Goal: Check status: Check status

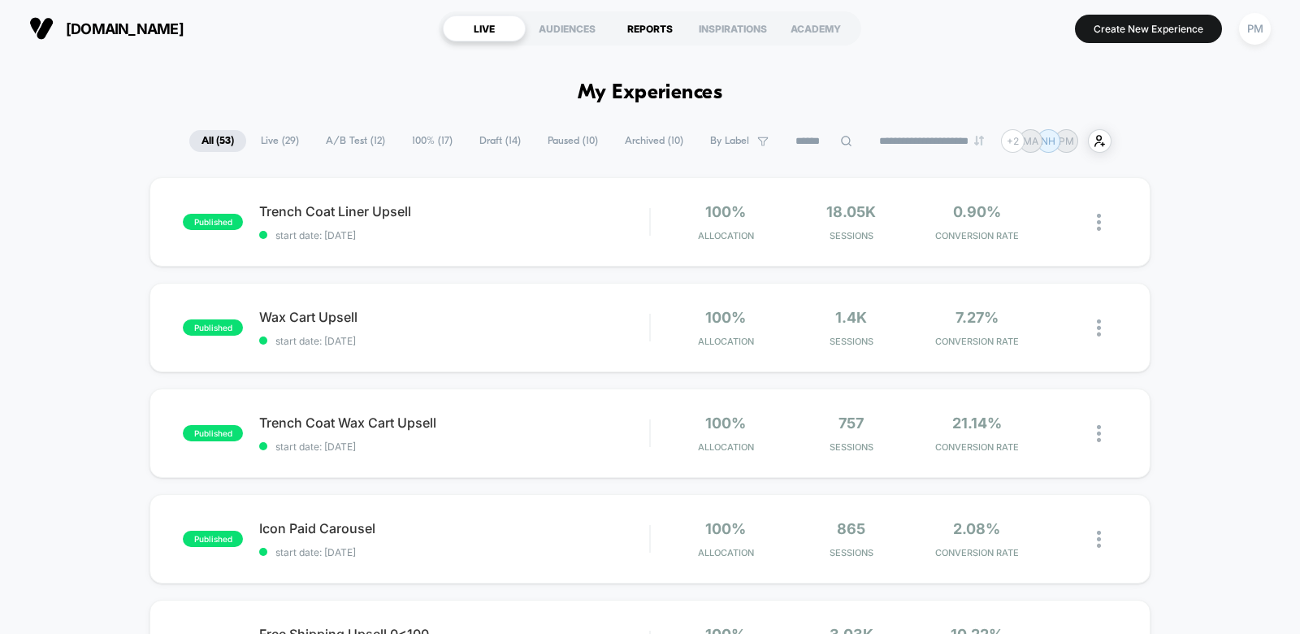
click at [639, 26] on div "REPORTS" at bounding box center [649, 28] width 83 height 26
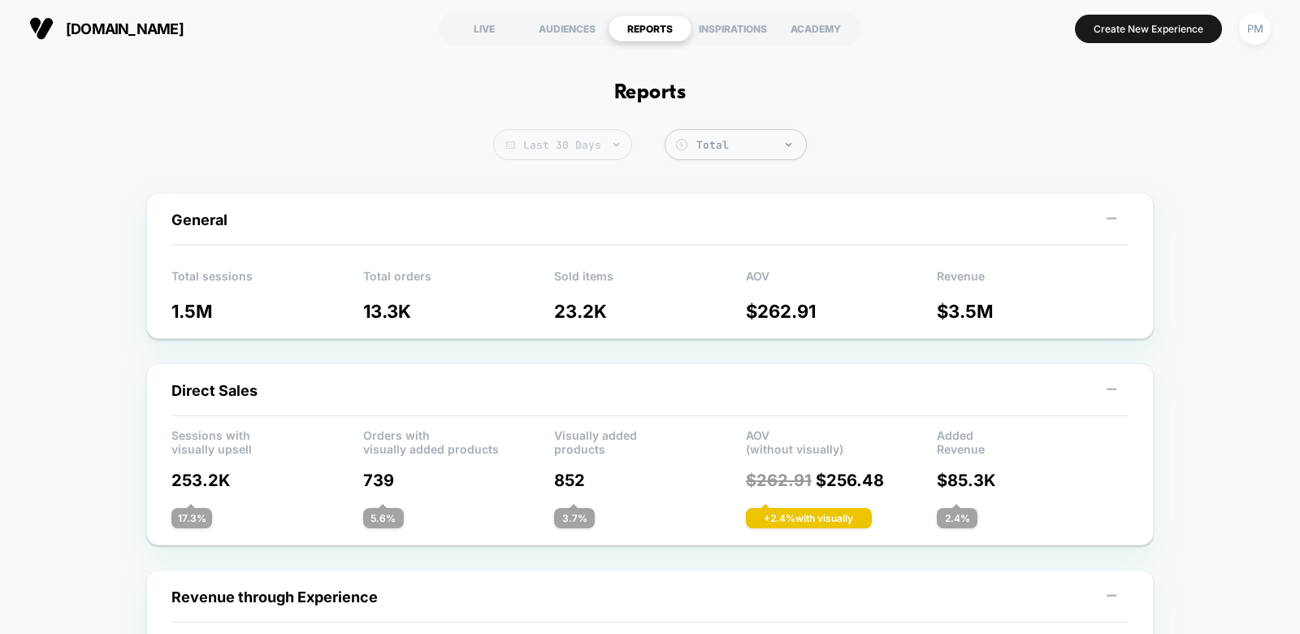
click at [581, 150] on span "Last 30 Days" at bounding box center [562, 144] width 139 height 31
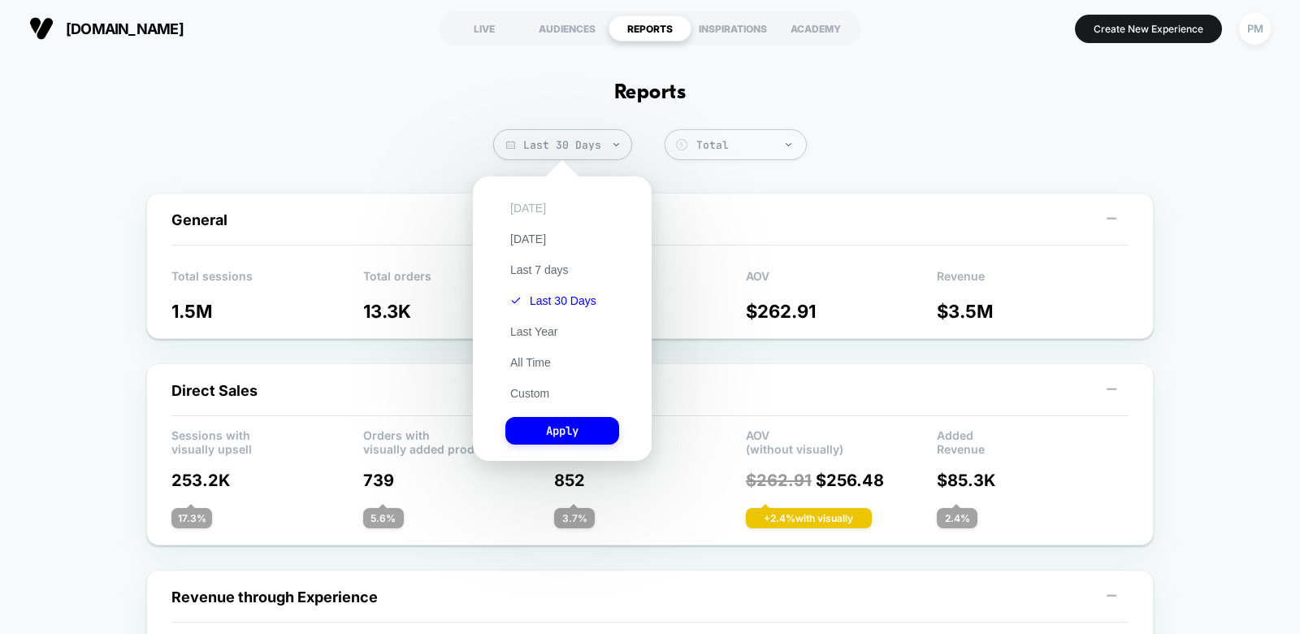
click at [521, 208] on button "[DATE]" at bounding box center [527, 208] width 45 height 15
click at [530, 433] on button "Apply" at bounding box center [562, 431] width 114 height 28
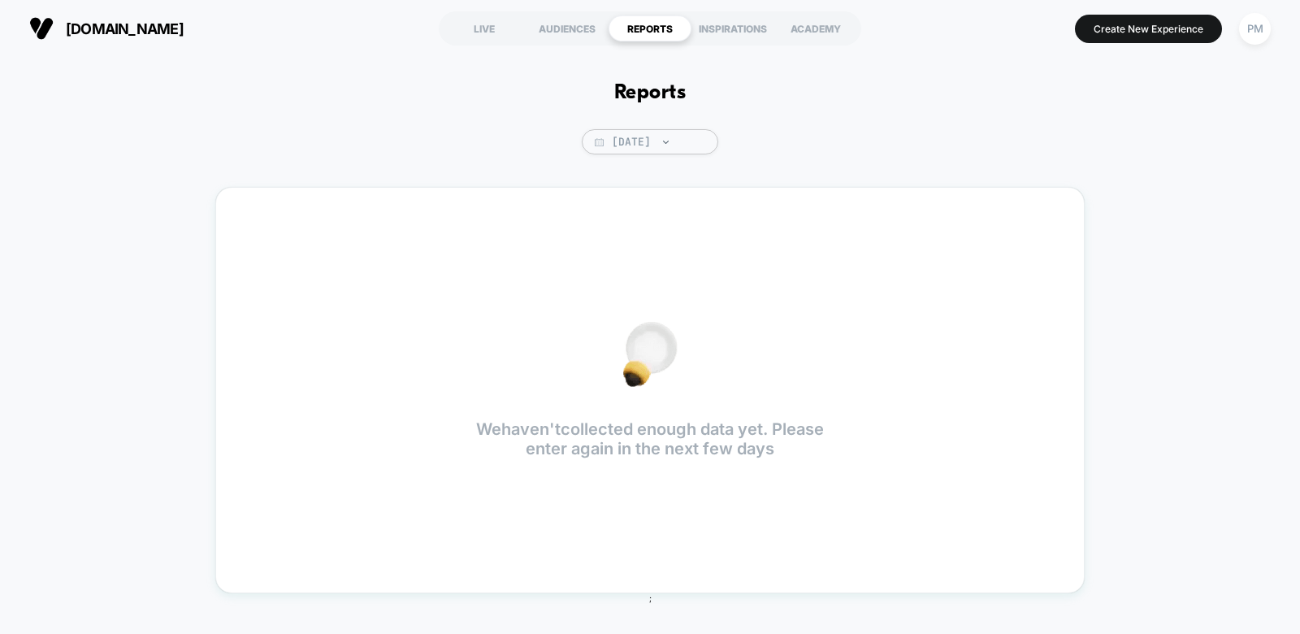
click at [647, 128] on div "Reports [DATE] We haven't collected enough data yet. Please enter again in the …" at bounding box center [650, 342] width 1300 height 570
click at [651, 141] on div at bounding box center [657, 141] width 12 height 1
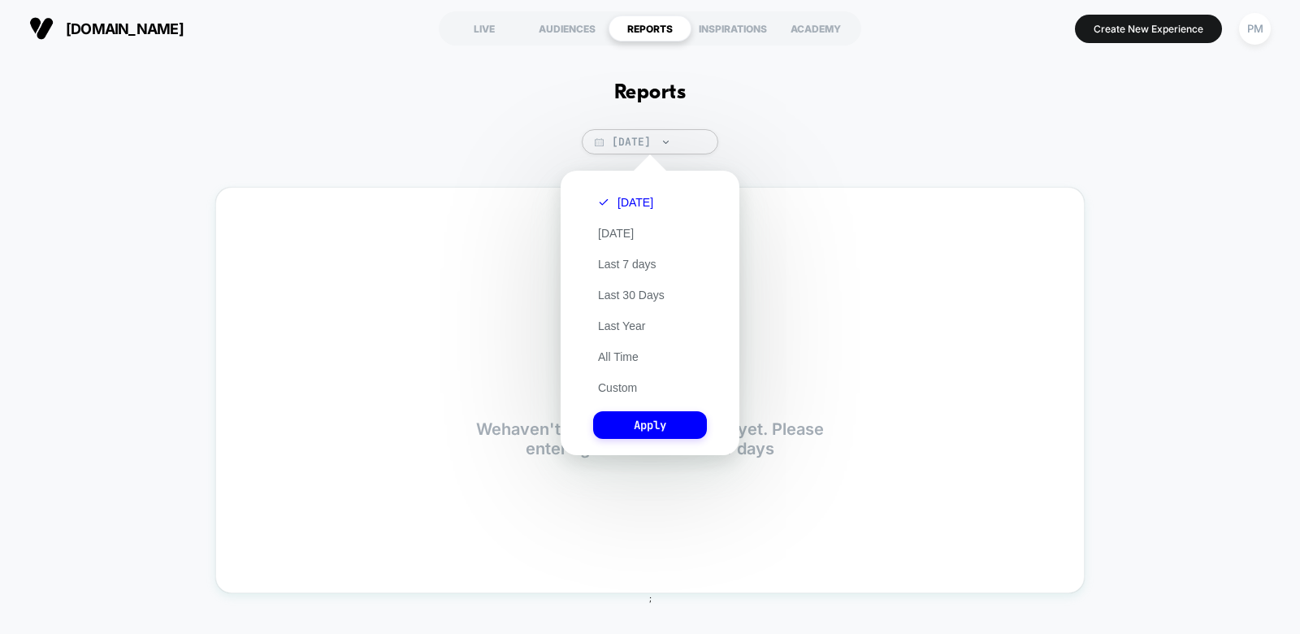
click at [620, 188] on div "[DATE] [DATE] Last 7 days Last 30 Days Last Year All Time Custom Apply" at bounding box center [650, 313] width 162 height 268
click at [621, 201] on button "[DATE]" at bounding box center [625, 202] width 65 height 15
click at [650, 431] on button "Apply" at bounding box center [650, 425] width 114 height 28
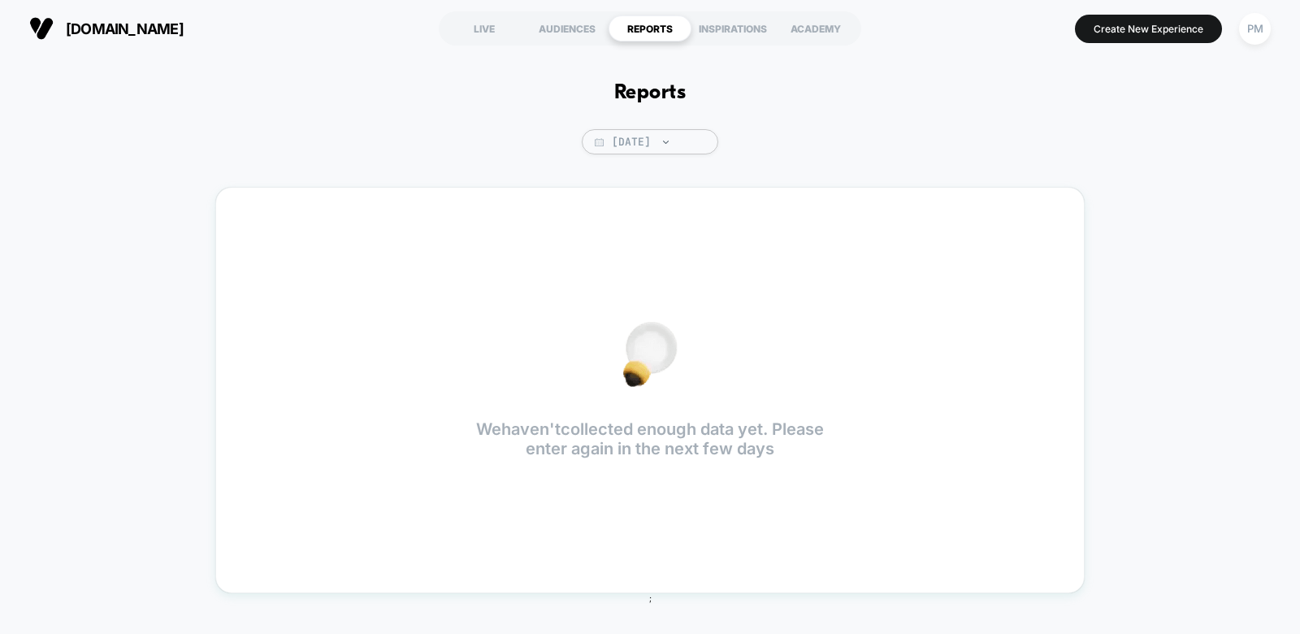
click at [622, 31] on div "REPORTS" at bounding box center [649, 28] width 83 height 26
click at [606, 22] on div "AUDIENCES" at bounding box center [567, 28] width 83 height 26
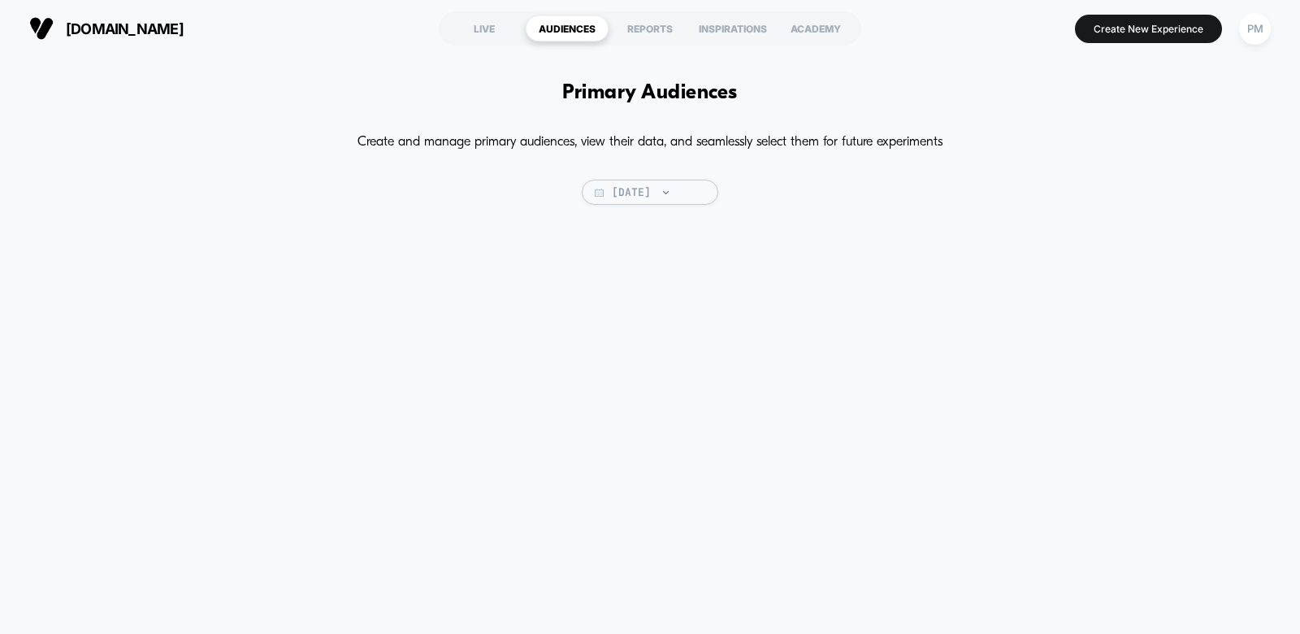
click at [622, 152] on p "Create and manage primary audiences, view their data, and seamlessly select the…" at bounding box center [649, 142] width 585 height 26
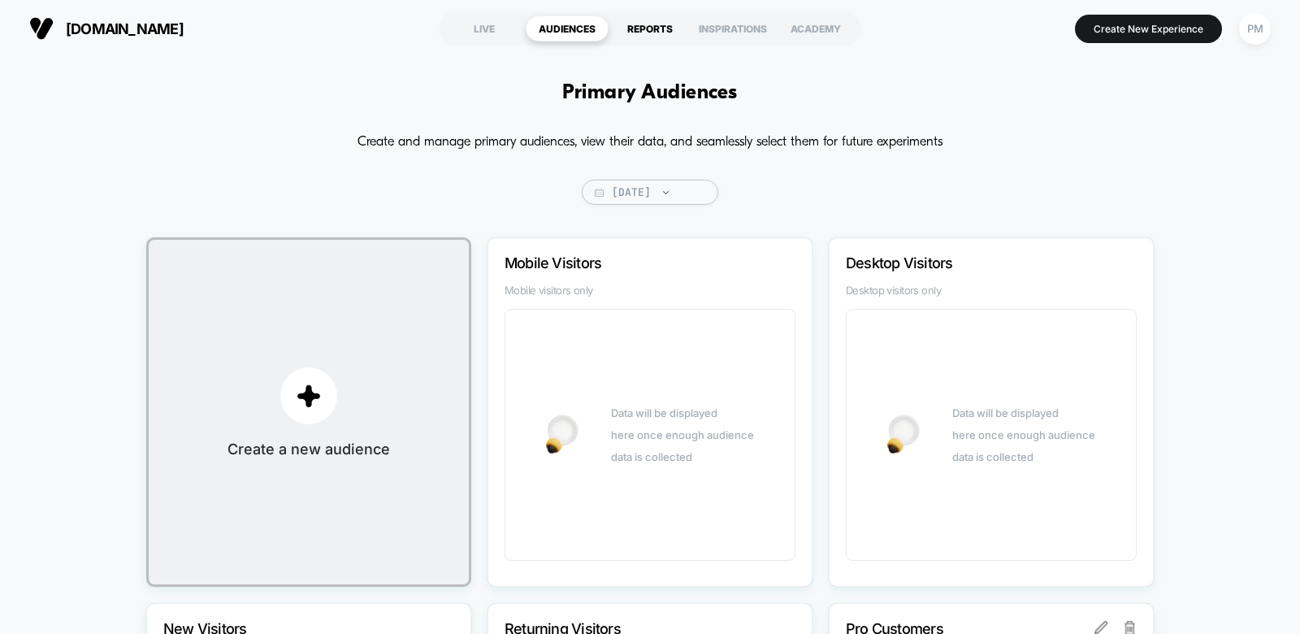
click at [651, 24] on div "REPORTS" at bounding box center [649, 28] width 83 height 26
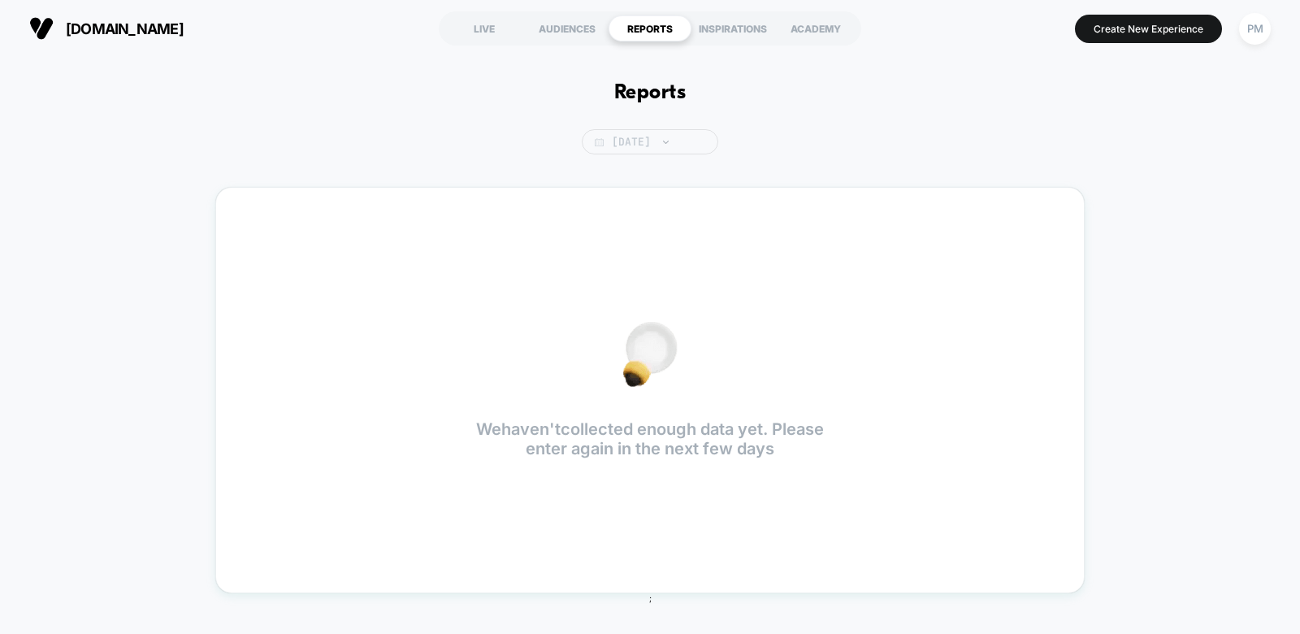
click at [641, 153] on span "[DATE]" at bounding box center [650, 141] width 136 height 25
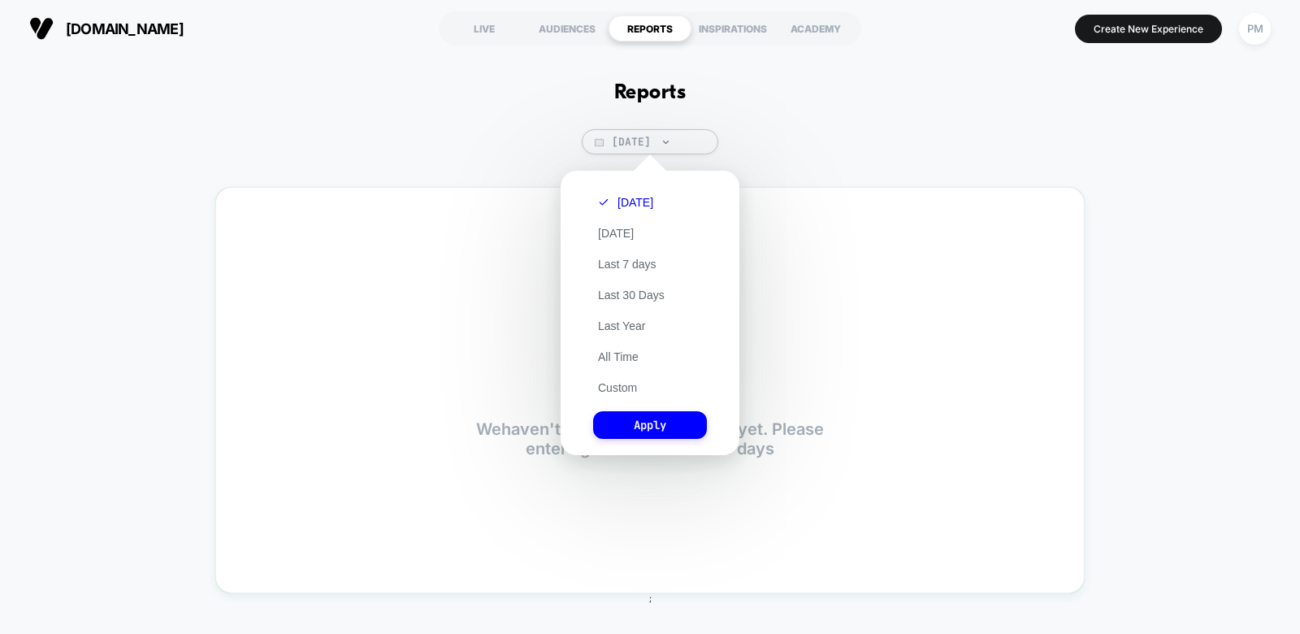
click at [625, 374] on div "[DATE] [DATE] Last 7 days Last 30 Days Last Year All Time Custom Apply" at bounding box center [650, 313] width 162 height 268
click at [625, 382] on button "Custom" at bounding box center [617, 387] width 49 height 15
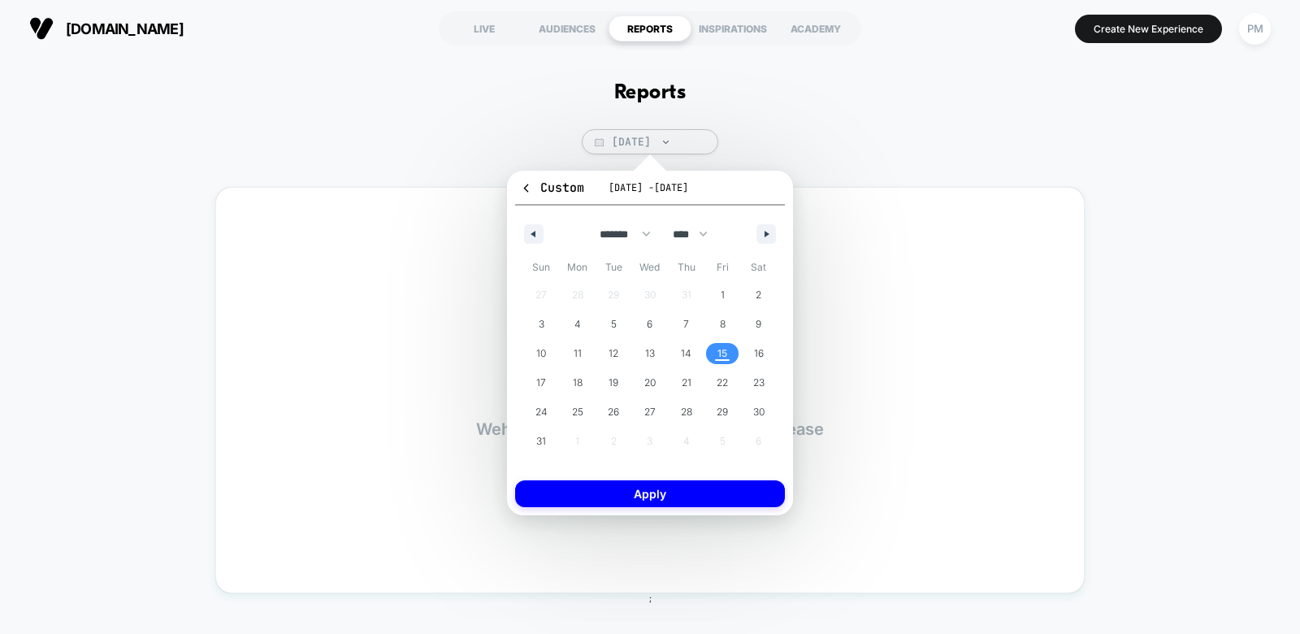
click at [714, 349] on span "15" at bounding box center [722, 353] width 37 height 21
click at [656, 506] on button "Apply" at bounding box center [650, 493] width 270 height 27
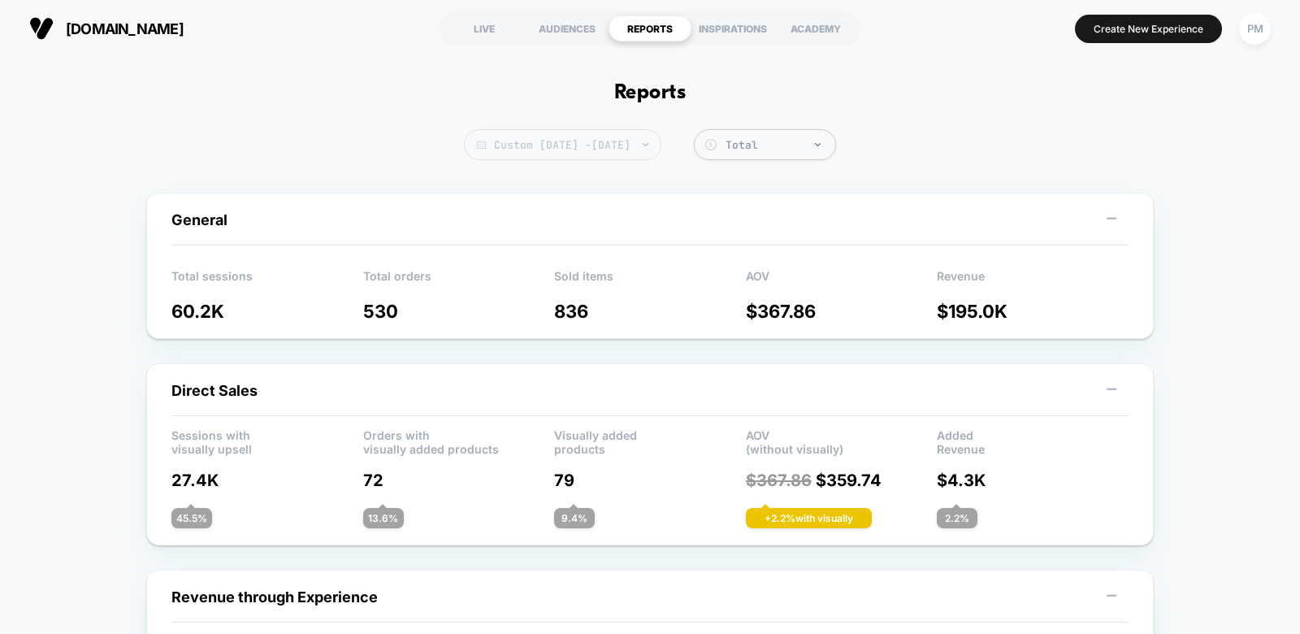
click at [565, 150] on span "Custom [DATE] - [DATE]" at bounding box center [562, 144] width 197 height 31
select select "*"
select select "****"
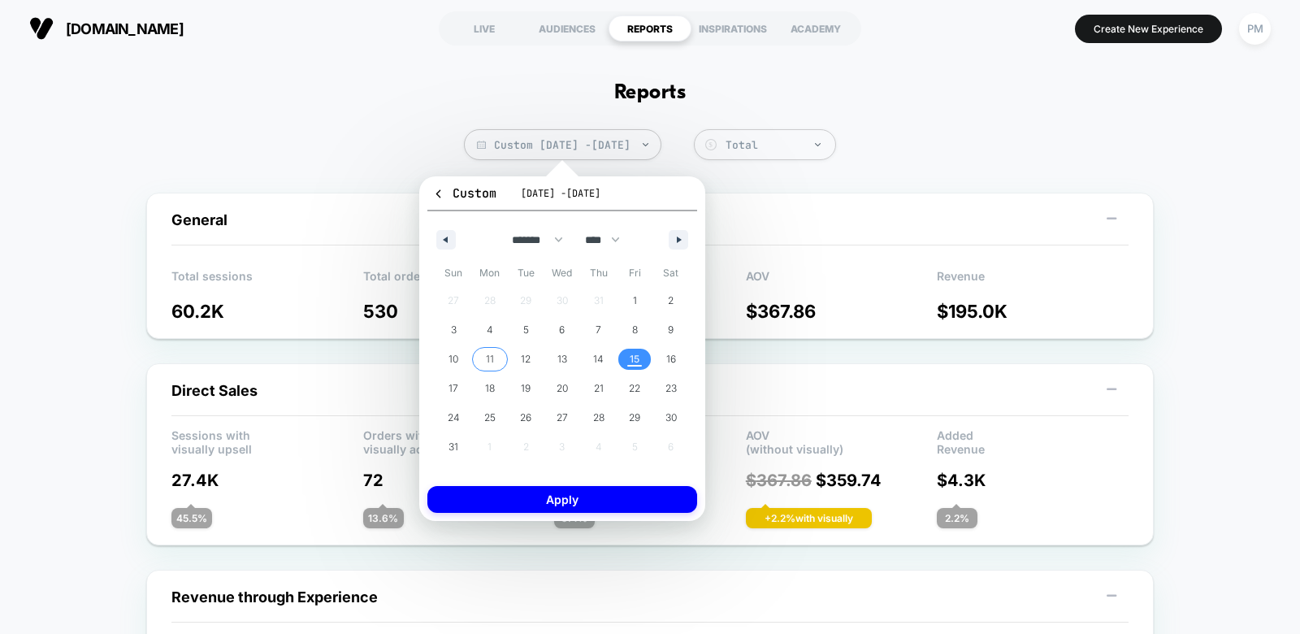
click at [497, 357] on span "11" at bounding box center [490, 358] width 37 height 21
click at [642, 356] on span "15" at bounding box center [635, 358] width 37 height 21
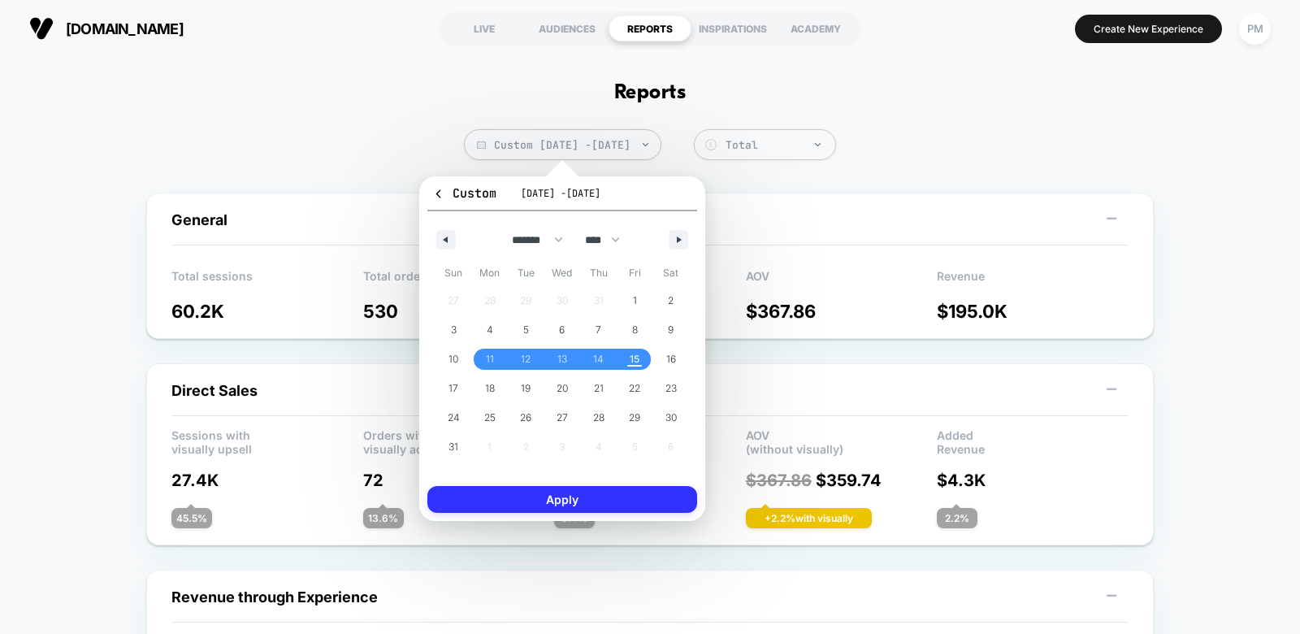
click at [617, 497] on button "Apply" at bounding box center [562, 499] width 270 height 27
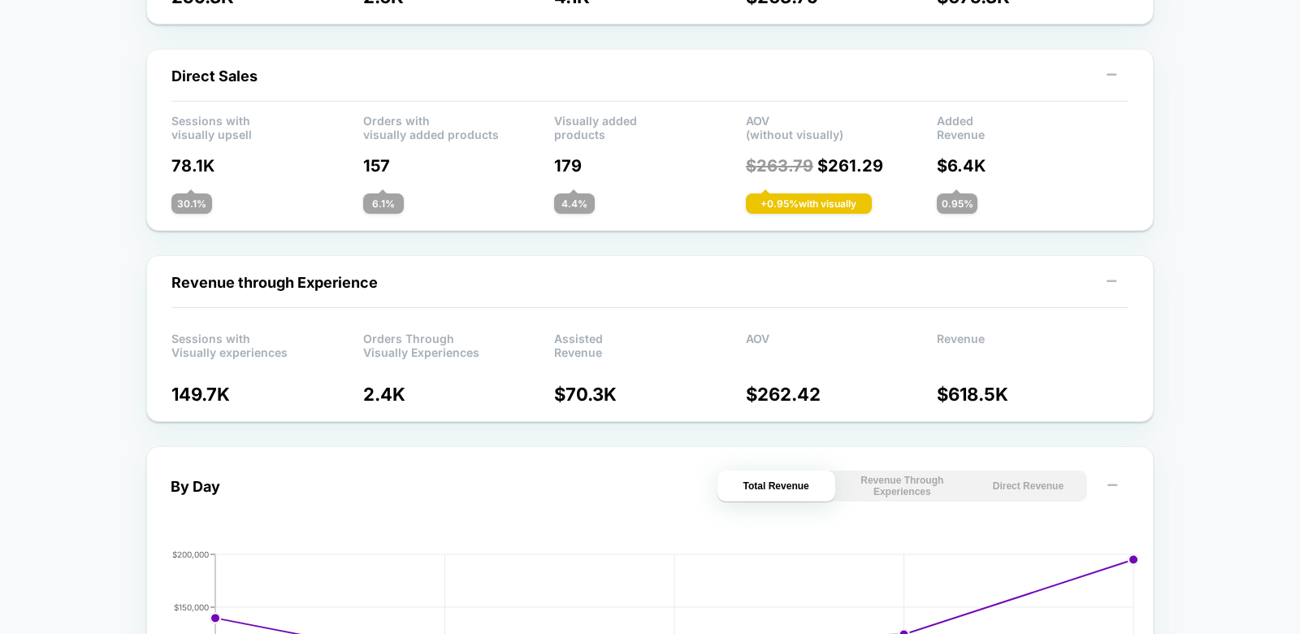
scroll to position [318, 0]
